Goal: Transaction & Acquisition: Purchase product/service

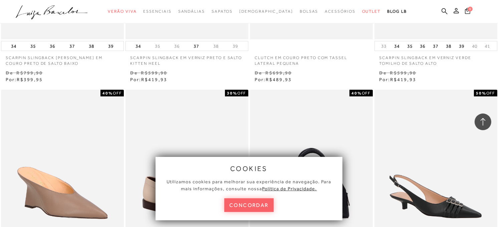
scroll to position [594, 0]
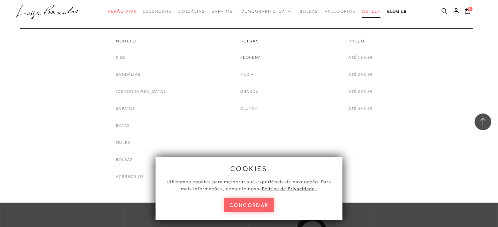
click at [362, 12] on span "Outlet" at bounding box center [371, 11] width 19 height 5
click at [362, 9] on span "Outlet" at bounding box center [371, 11] width 19 height 5
click at [140, 89] on link "[DEMOGRAPHIC_DATA]" at bounding box center [140, 91] width 49 height 7
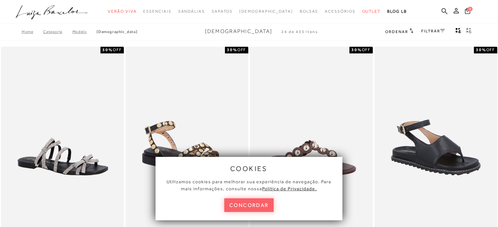
click at [443, 29] on link "FILTRAR" at bounding box center [433, 31] width 23 height 5
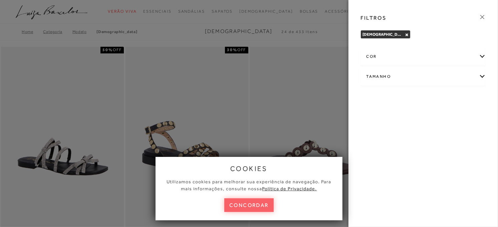
click at [482, 77] on div "Tamanho" at bounding box center [423, 77] width 125 height 18
click at [482, 58] on div "cor" at bounding box center [423, 57] width 125 height 18
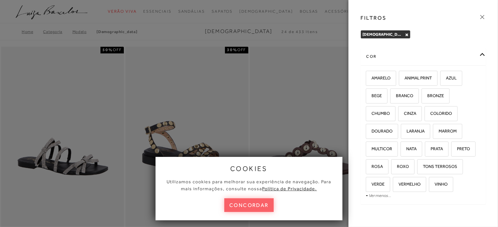
click at [485, 15] on icon at bounding box center [482, 16] width 7 height 7
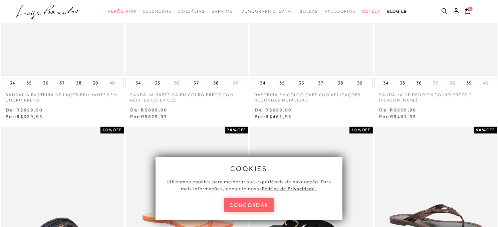
scroll to position [222, 0]
